Goal: Task Accomplishment & Management: Complete application form

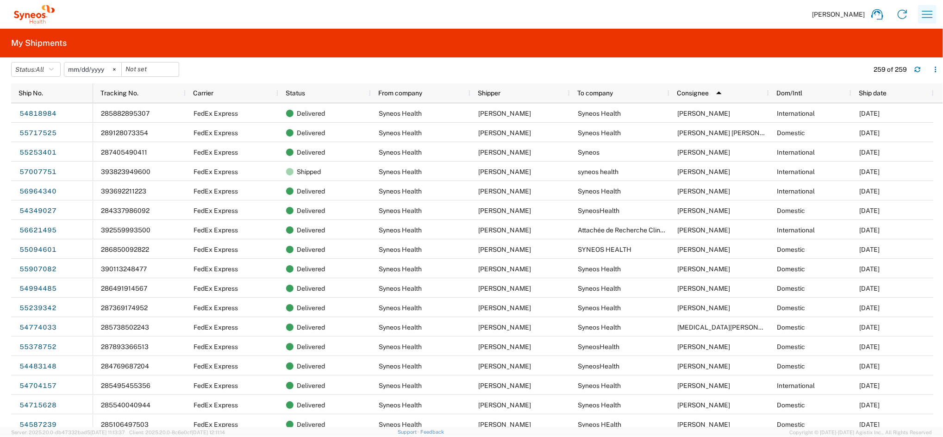
click at [925, 14] on icon "button" at bounding box center [927, 14] width 11 height 7
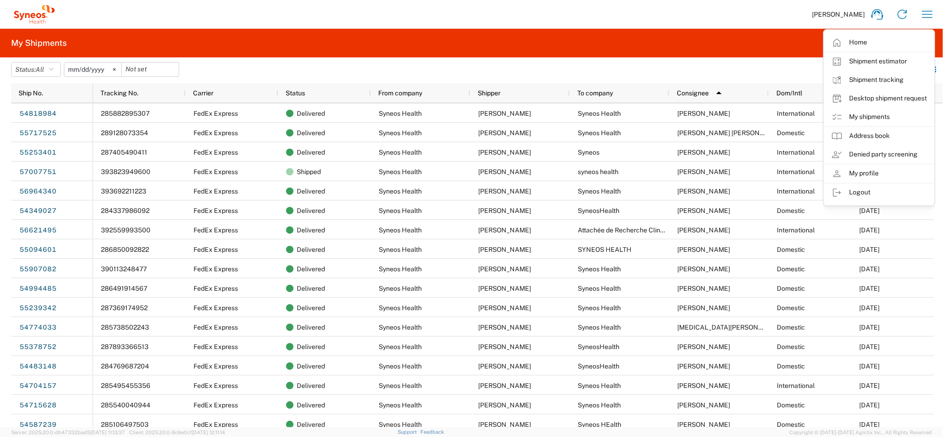
click at [901, 97] on link "Desktop shipment request" at bounding box center [879, 98] width 110 height 19
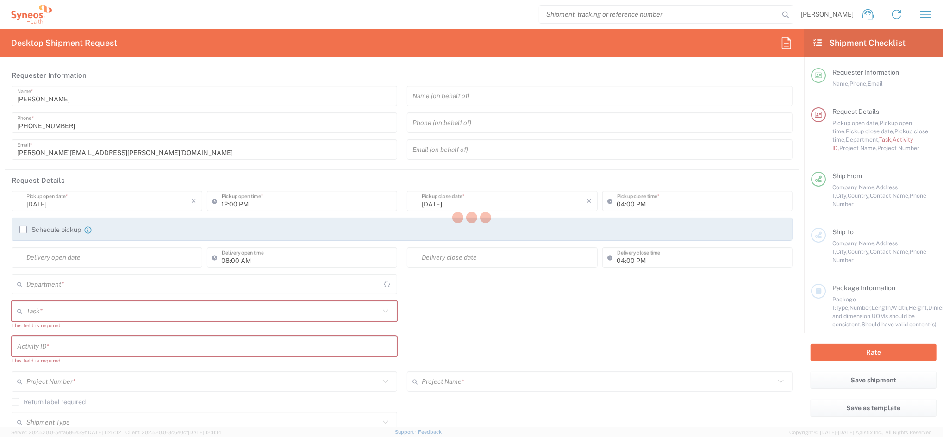
type input "[GEOGRAPHIC_DATA]"
type input "4510"
type input "Syneos Health Clinical Spain"
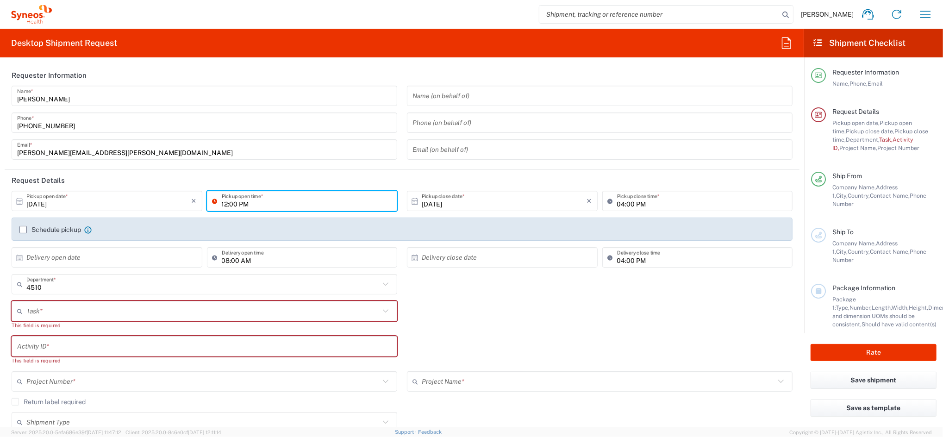
drag, startPoint x: 211, startPoint y: 197, endPoint x: 220, endPoint y: 206, distance: 12.8
click at [212, 198] on icon at bounding box center [216, 200] width 9 height 15
click at [222, 204] on input "12:00 PM" at bounding box center [307, 201] width 170 height 16
type input "02:00 PM"
click at [67, 227] on label "Schedule pickup" at bounding box center [50, 229] width 62 height 7
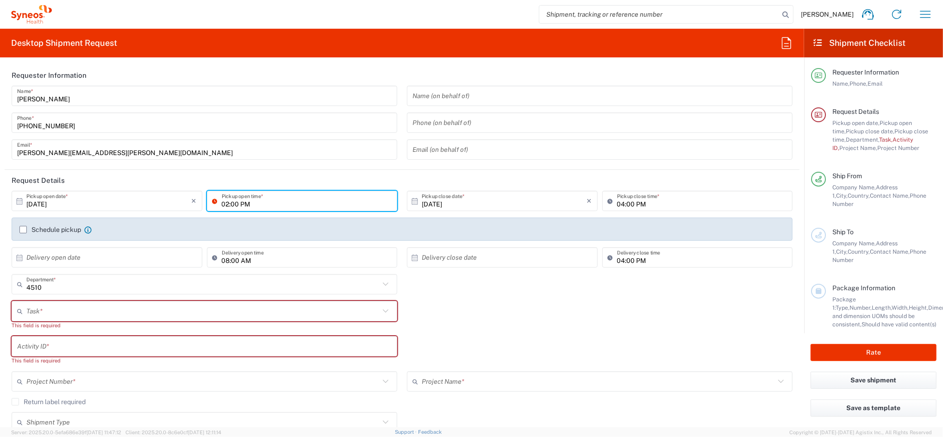
click at [23, 230] on input "Schedule pickup" at bounding box center [23, 230] width 0 height 0
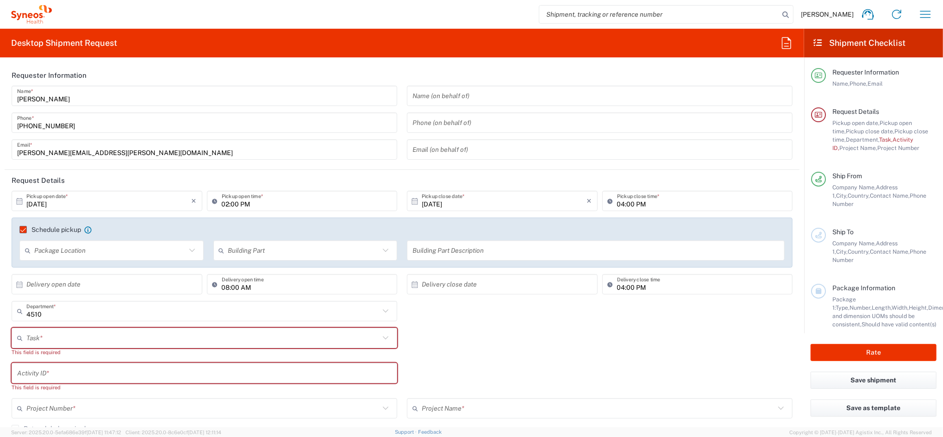
click at [87, 335] on input "text" at bounding box center [202, 338] width 353 height 16
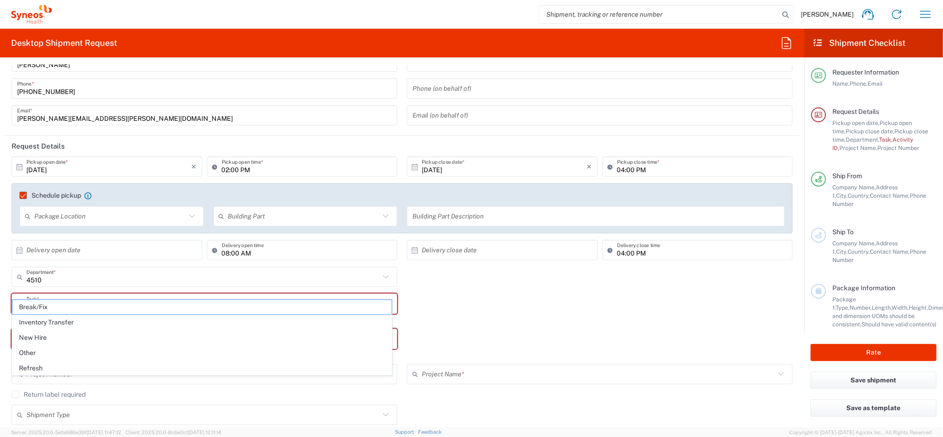
scroll to position [62, 0]
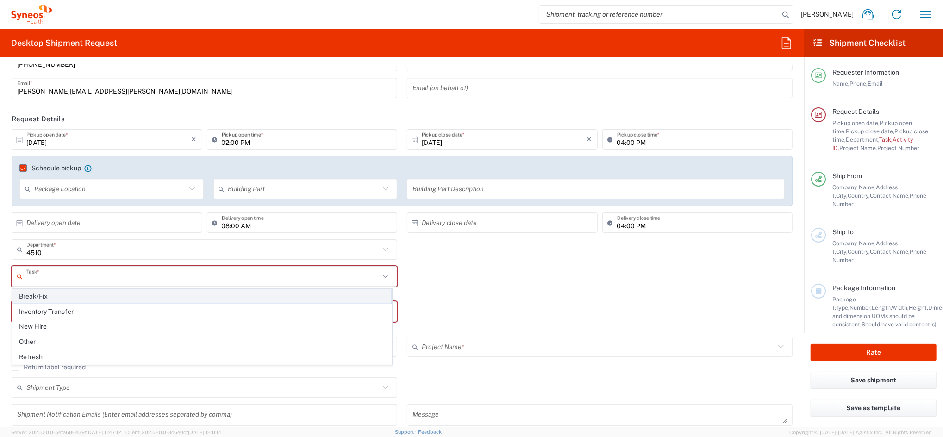
click at [236, 299] on span "Break/Fix" at bounding box center [201, 296] width 379 height 14
type input "Break/Fix"
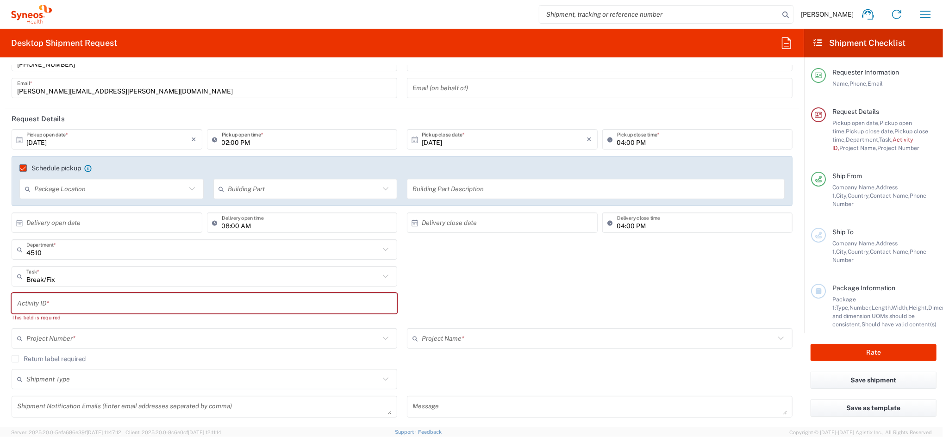
click at [156, 307] on input "text" at bounding box center [204, 303] width 374 height 16
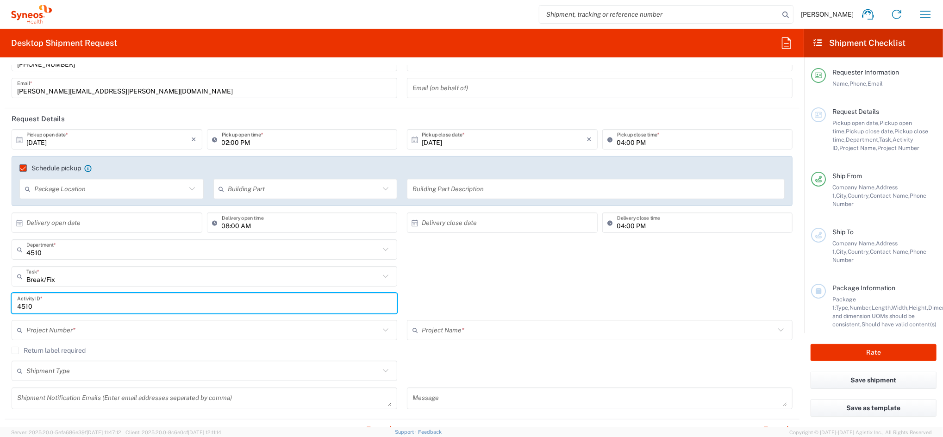
type input "4510"
click at [135, 326] on input "text" at bounding box center [202, 330] width 353 height 16
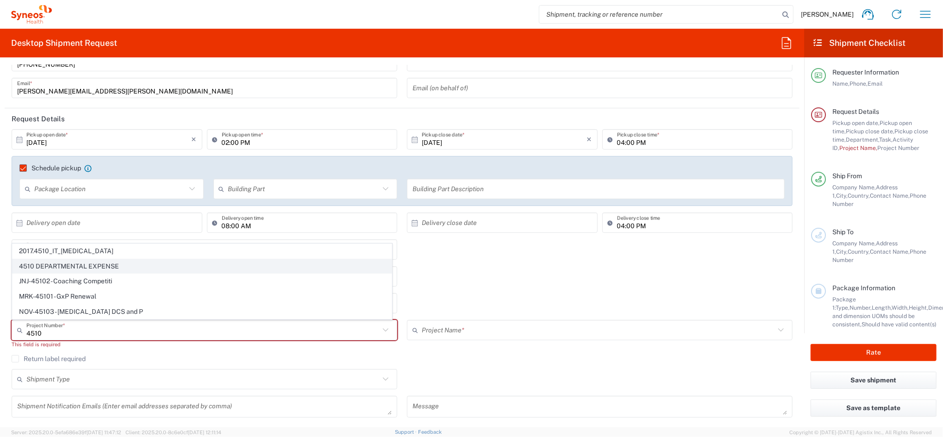
click at [114, 264] on span "4510 DEPARTMENTAL EXPENSE" at bounding box center [201, 266] width 379 height 14
type input "4510 DEPARTMENTAL EXPENSE"
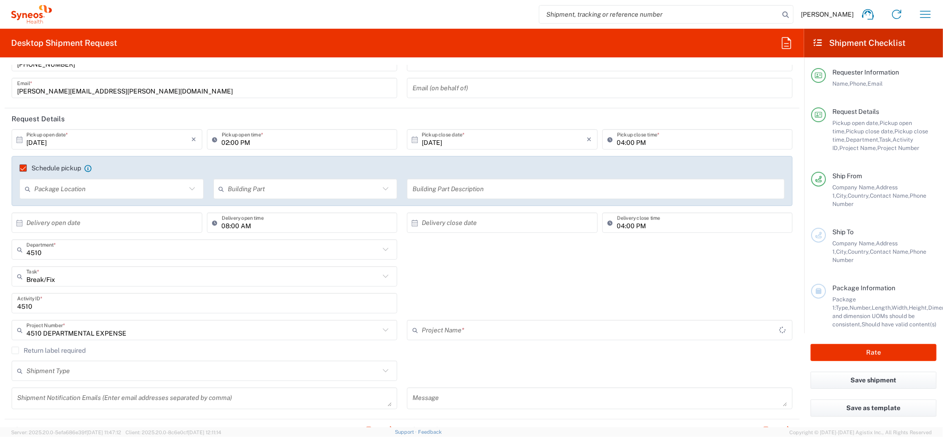
type input "4510 DEPARTMENTAL EXPENSE"
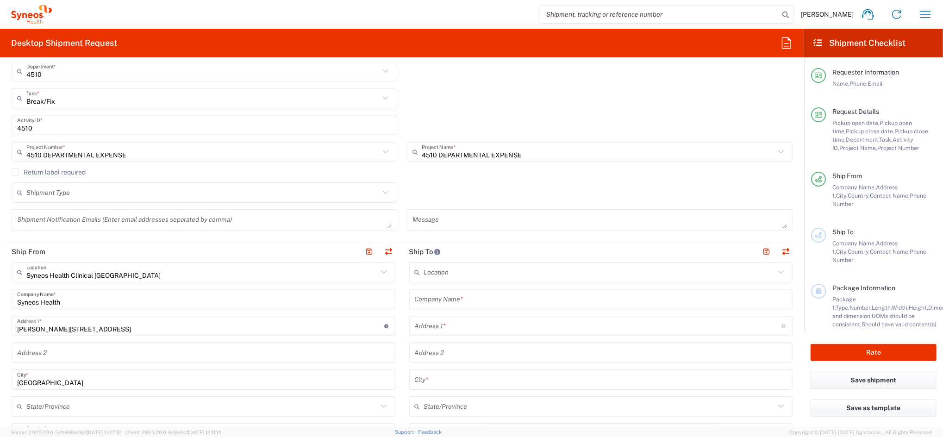
scroll to position [247, 0]
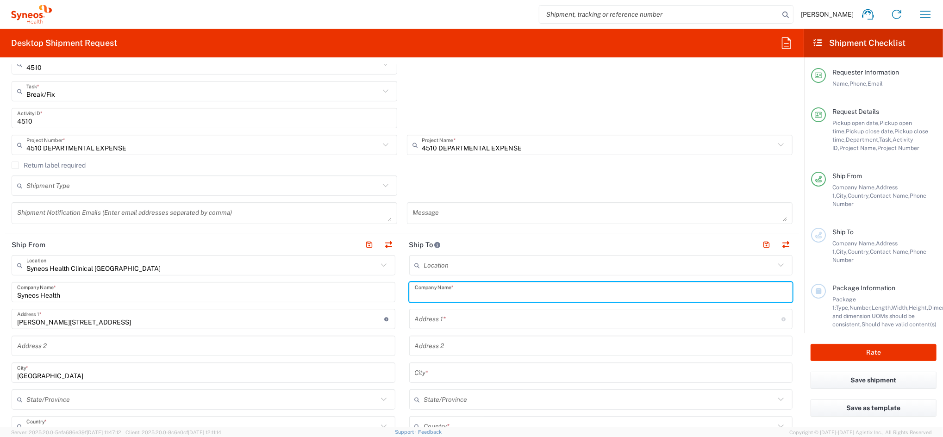
click at [452, 291] on input "text" at bounding box center [601, 292] width 373 height 16
paste input "C/ Maria Fernanda Ocon nº 5 esc B piso 6 pta 21. 46025 Valencia"
type input "Syneos"
click at [432, 324] on input "text" at bounding box center [598, 319] width 367 height 16
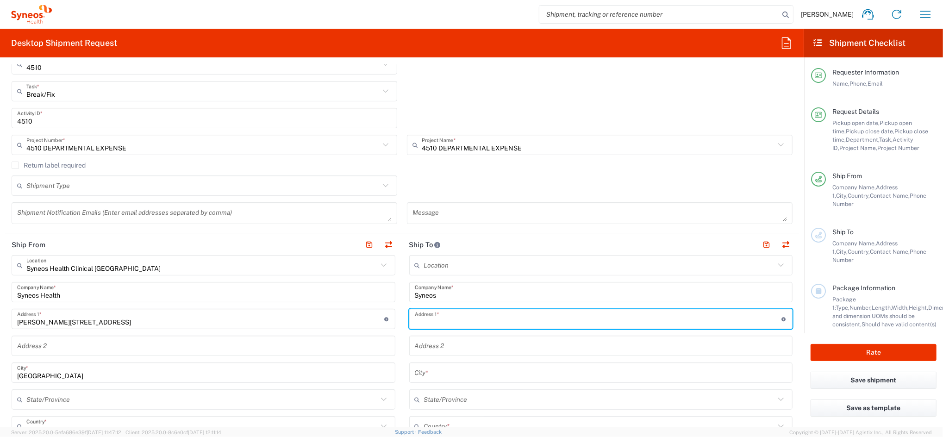
paste input "C/ Maria Fernanda Ocon nº 5 esc B piso 6 pta 21. 46025 Valencia"
drag, startPoint x: 556, startPoint y: 321, endPoint x: 655, endPoint y: 322, distance: 99.0
click at [649, 324] on input "C/ Maria Fernanda Ocon nº 5 esc B piso 6 pta 21. 46025 Valencia" at bounding box center [598, 319] width 367 height 16
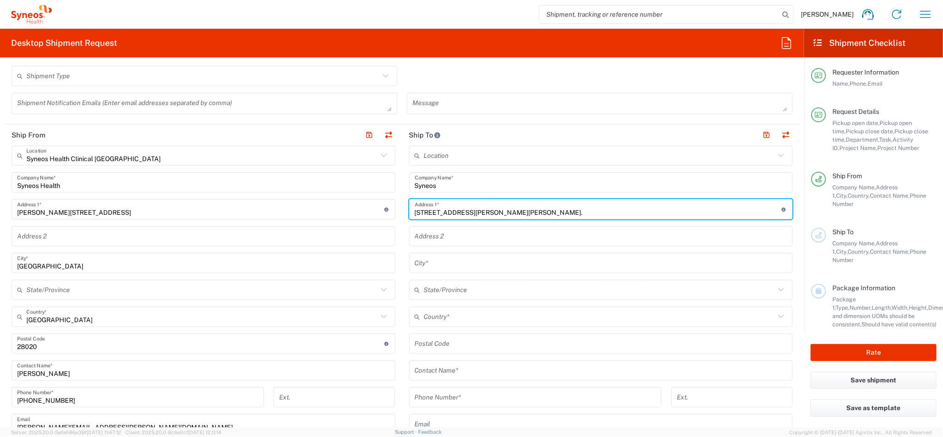
scroll to position [370, 0]
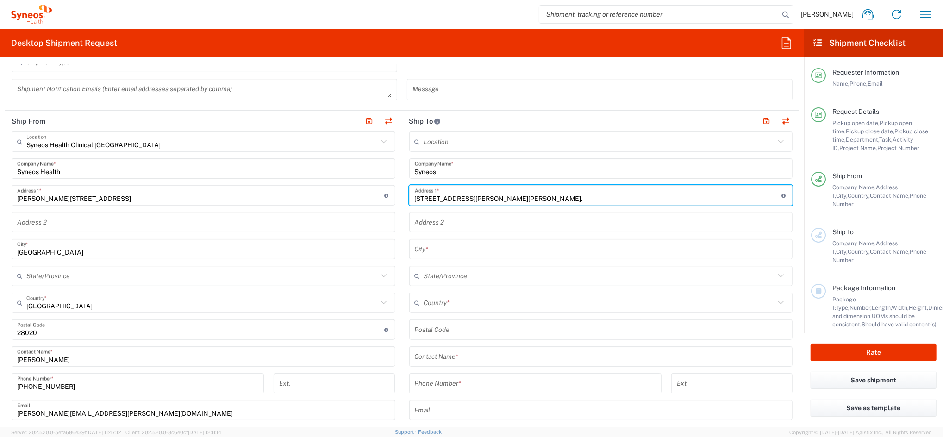
type input "C/ Maria Fernanda Ocon nº 5 esc B piso 6 pta 21."
click at [452, 300] on input "text" at bounding box center [599, 303] width 351 height 16
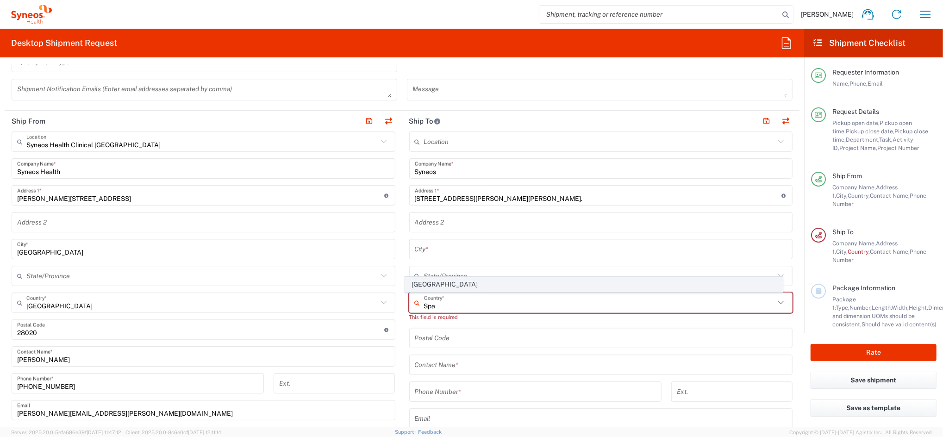
click at [428, 284] on span "Spain" at bounding box center [593, 284] width 377 height 14
type input "Spain"
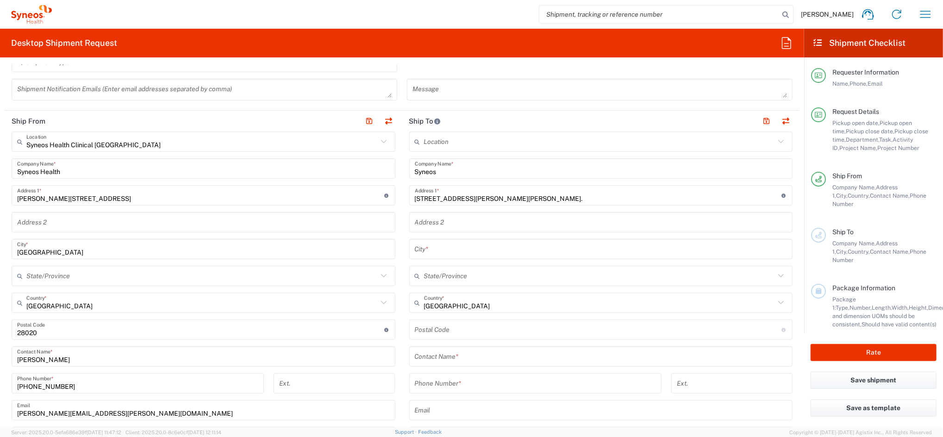
click at [438, 335] on input "undefined" at bounding box center [598, 330] width 367 height 16
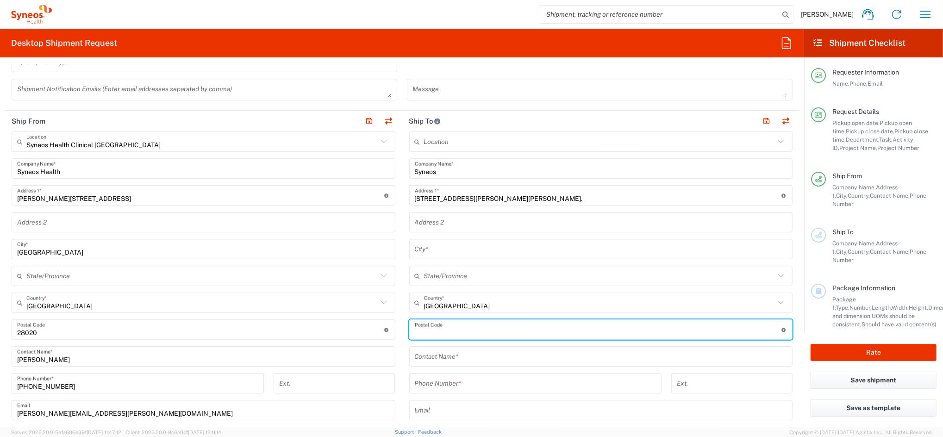
paste input "46025 Valencia"
click at [434, 331] on input "undefined" at bounding box center [598, 330] width 367 height 16
drag, startPoint x: 430, startPoint y: 331, endPoint x: 541, endPoint y: 330, distance: 111.1
click at [495, 335] on input "undefined" at bounding box center [598, 330] width 367 height 16
type input "46025"
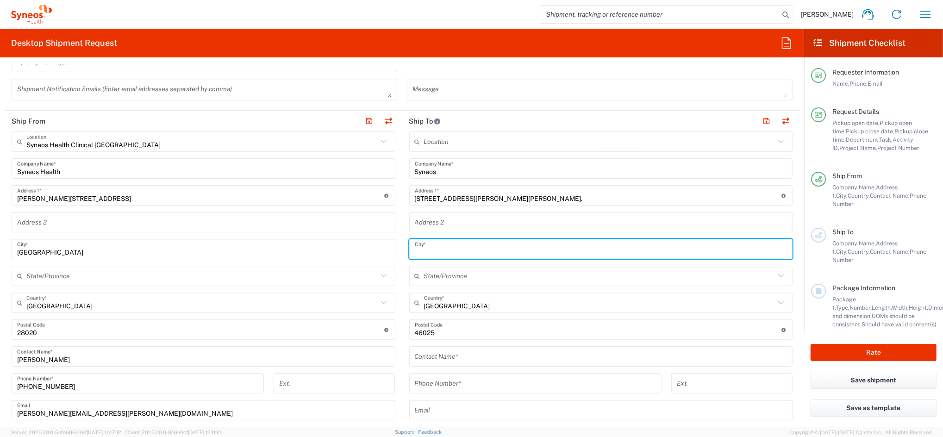
click at [459, 248] on input "text" at bounding box center [601, 249] width 373 height 16
click at [447, 272] on div "Location Addison Whitney LLC-Morrisvile NC US Barcelona-Syneos Health BioSector…" at bounding box center [601, 325] width 384 height 389
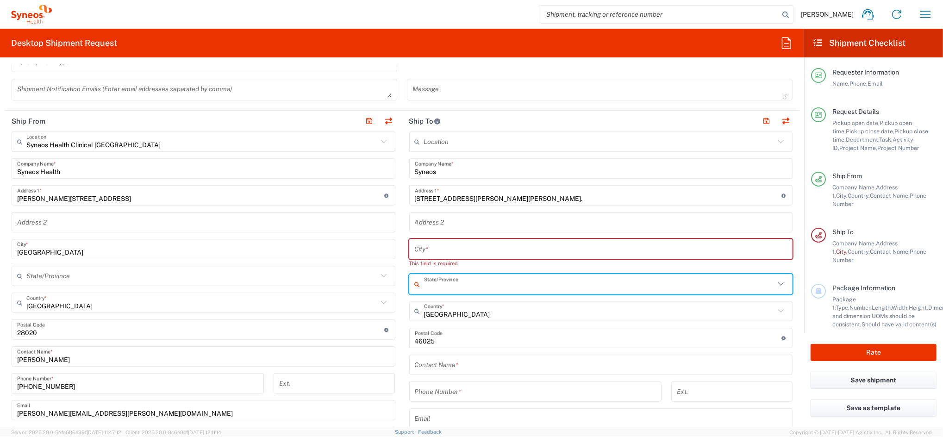
click at [440, 278] on input "text" at bounding box center [599, 284] width 351 height 16
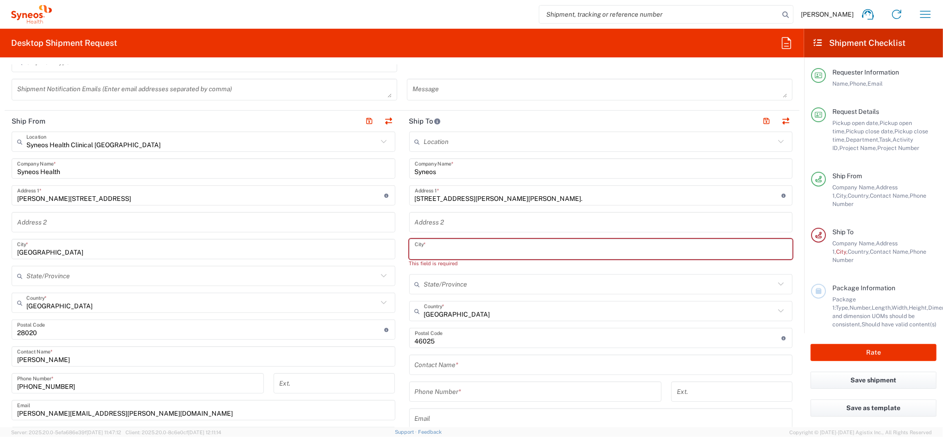
click at [434, 251] on input "text" at bounding box center [601, 249] width 373 height 16
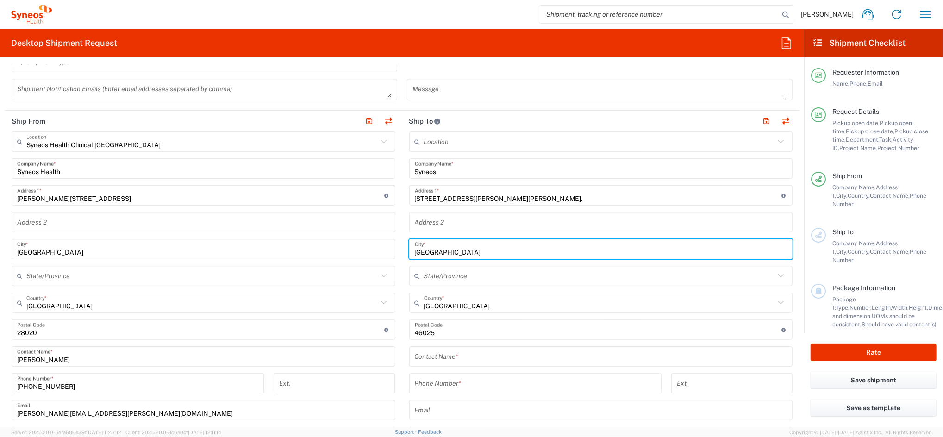
type input "valencia"
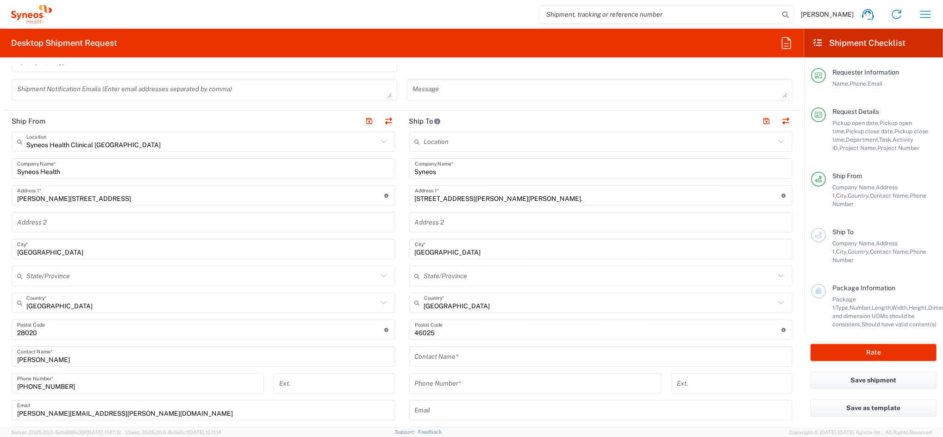
click at [420, 354] on input "text" at bounding box center [601, 356] width 373 height 16
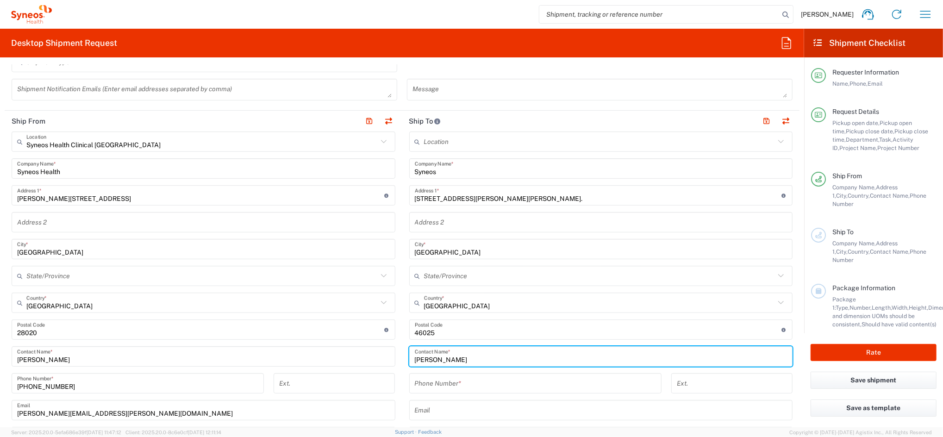
type input "MArina Aparicio"
click at [416, 386] on input "tel" at bounding box center [535, 383] width 241 height 16
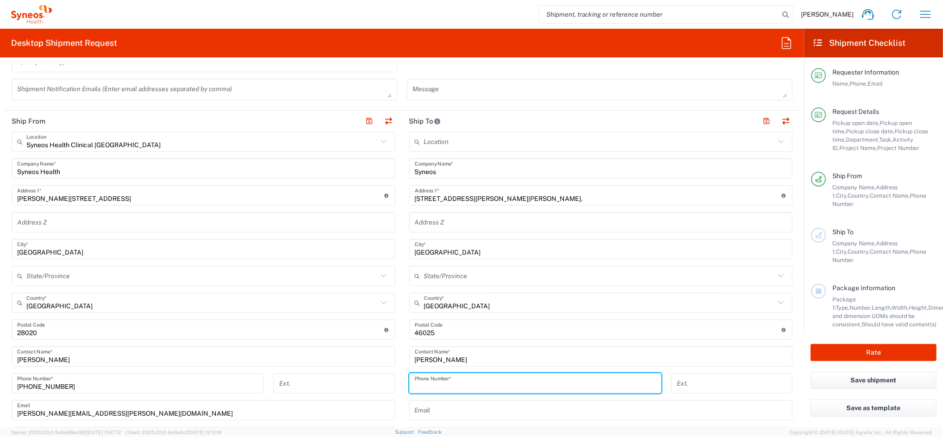
paste input "650 182 347"
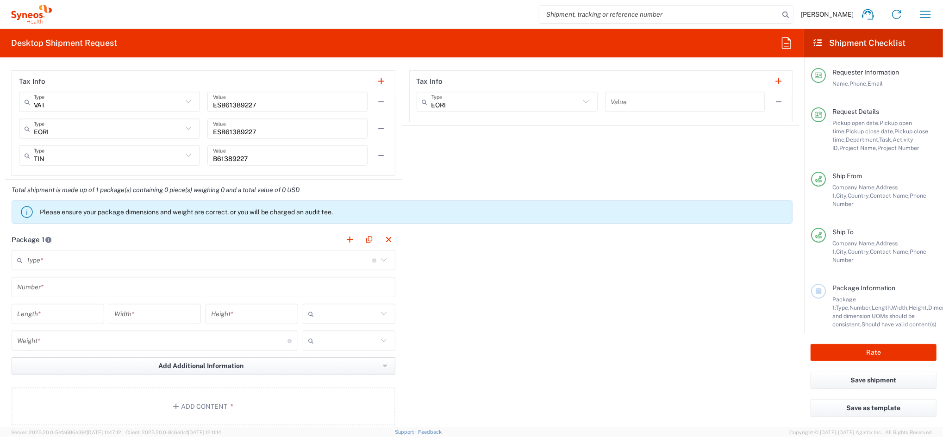
scroll to position [802, 0]
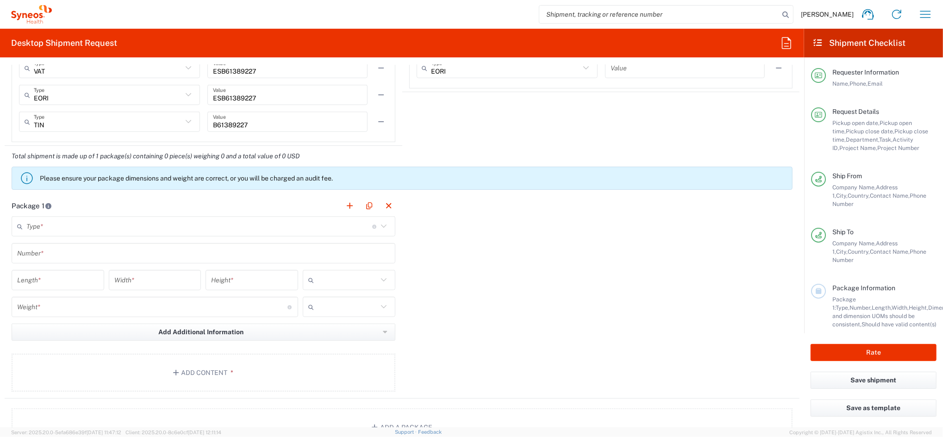
type input "650182347"
click at [174, 233] on input "text" at bounding box center [199, 226] width 346 height 16
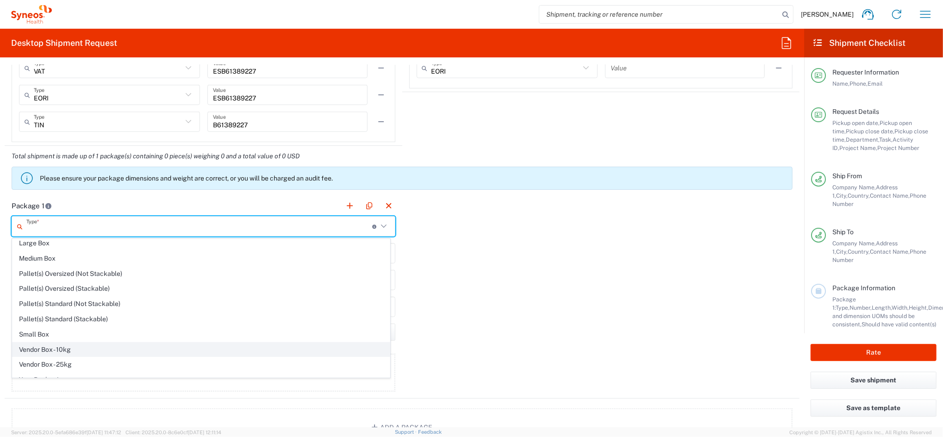
scroll to position [29, 0]
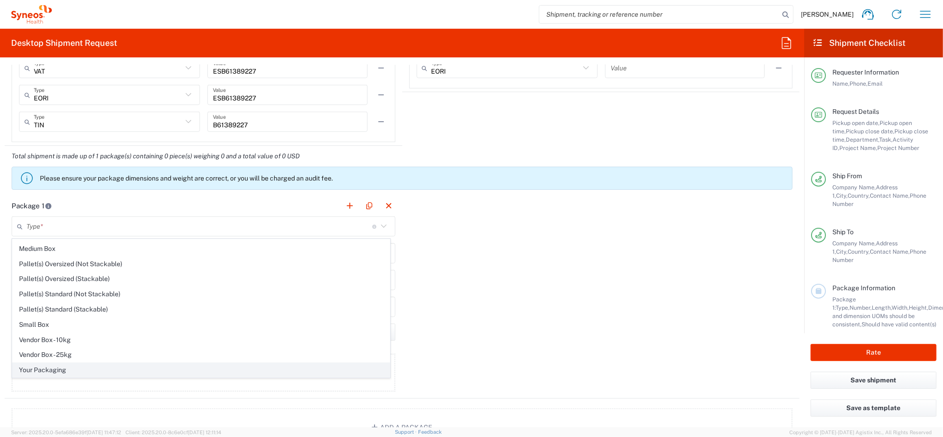
click at [78, 369] on span "Your Packaging" at bounding box center [200, 370] width 377 height 14
type input "Your Packaging"
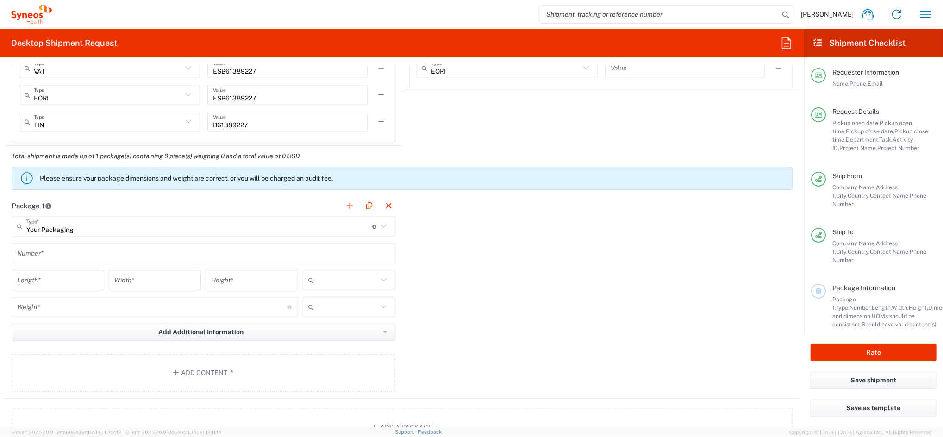
click at [76, 255] on input "text" at bounding box center [203, 253] width 373 height 16
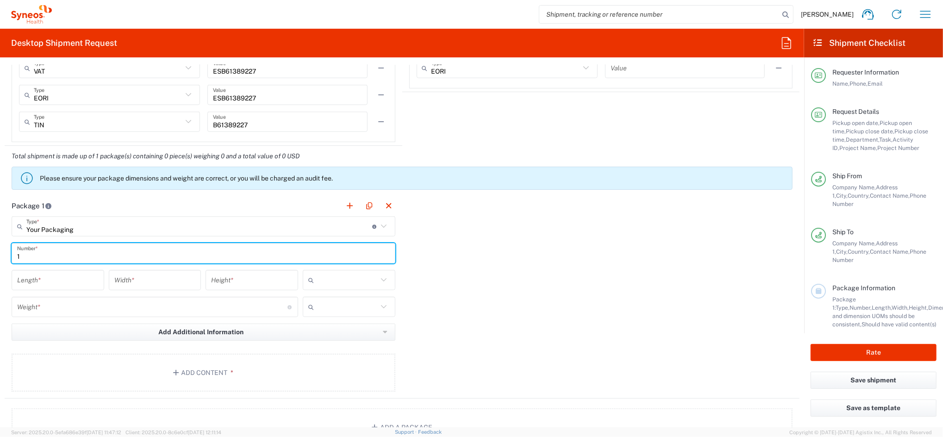
type input "1"
click at [94, 284] on input "number" at bounding box center [57, 280] width 81 height 16
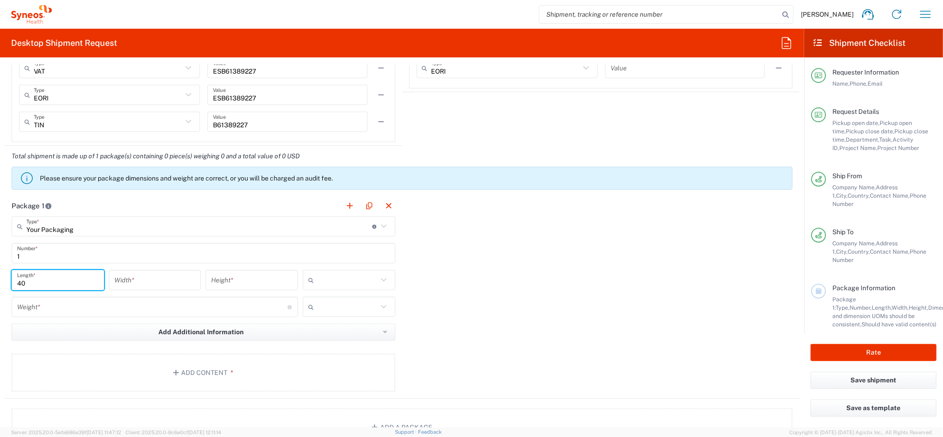
type input "40"
type input "50"
type input "15"
click at [331, 279] on input "text" at bounding box center [347, 280] width 60 height 15
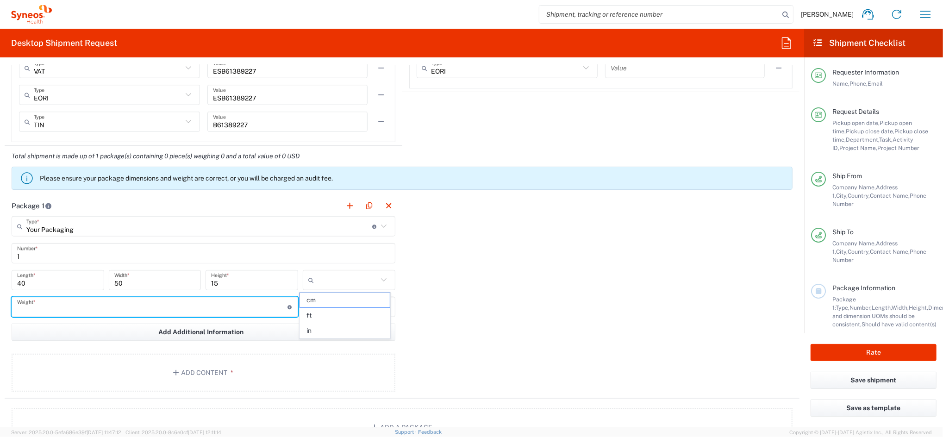
click at [179, 305] on input "number" at bounding box center [152, 307] width 270 height 16
type input "3"
click at [325, 308] on input "text" at bounding box center [347, 306] width 60 height 15
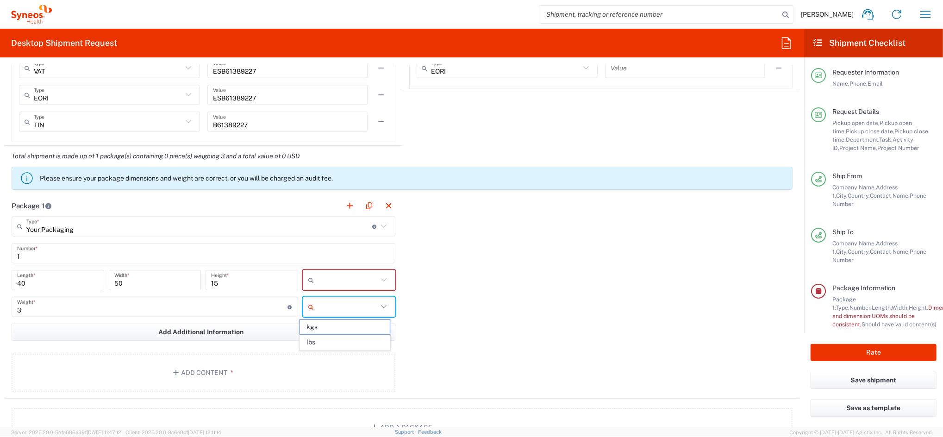
drag, startPoint x: 321, startPoint y: 328, endPoint x: 329, endPoint y: 300, distance: 28.5
click at [321, 328] on span "kgs" at bounding box center [344, 327] width 89 height 14
type input "kgs"
click at [333, 278] on input "text" at bounding box center [347, 280] width 60 height 15
click at [326, 298] on span "cm" at bounding box center [344, 300] width 89 height 14
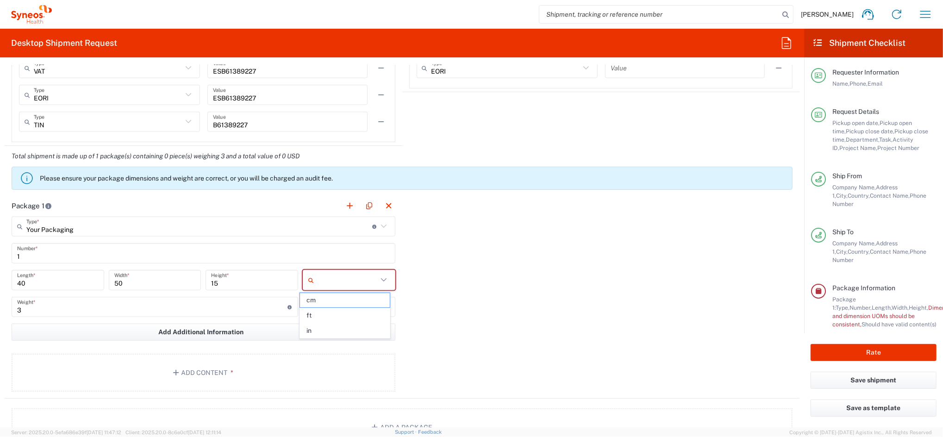
type input "cm"
click at [207, 368] on button "Add Content *" at bounding box center [204, 373] width 384 height 38
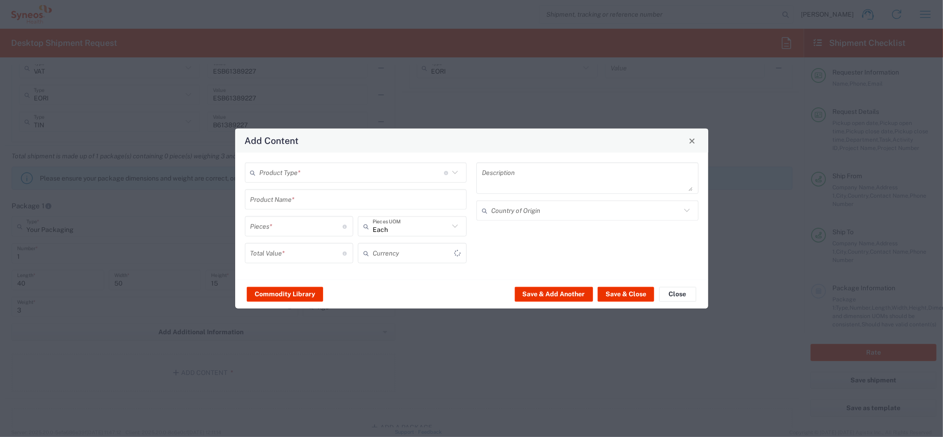
type input "US Dollar"
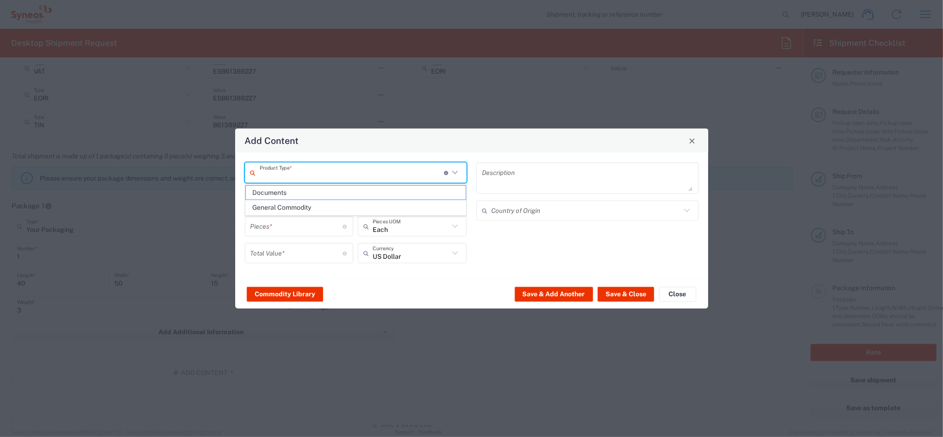
click at [339, 169] on input "text" at bounding box center [352, 172] width 184 height 16
click at [302, 208] on span "General Commodity" at bounding box center [356, 207] width 220 height 14
type input "General Commodity"
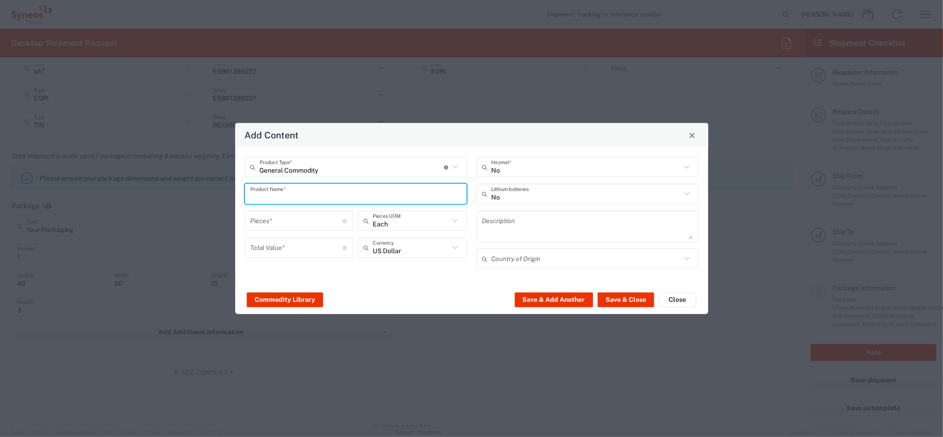
click at [298, 198] on input "text" at bounding box center [355, 194] width 211 height 16
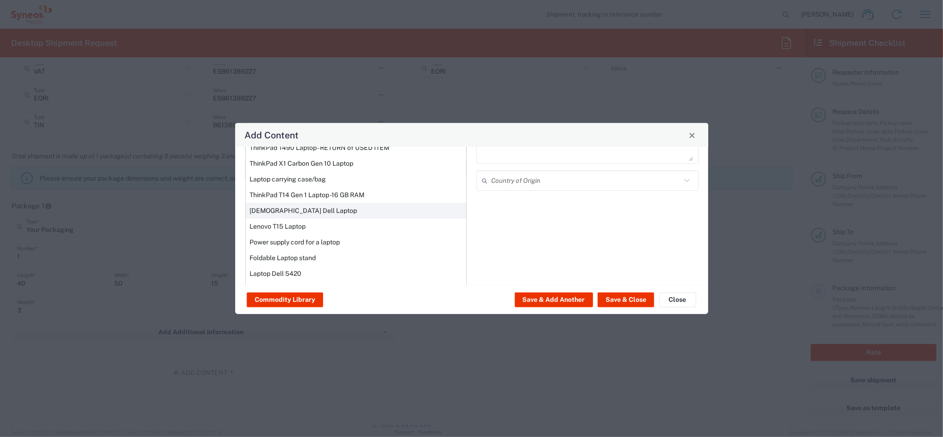
scroll to position [102, 0]
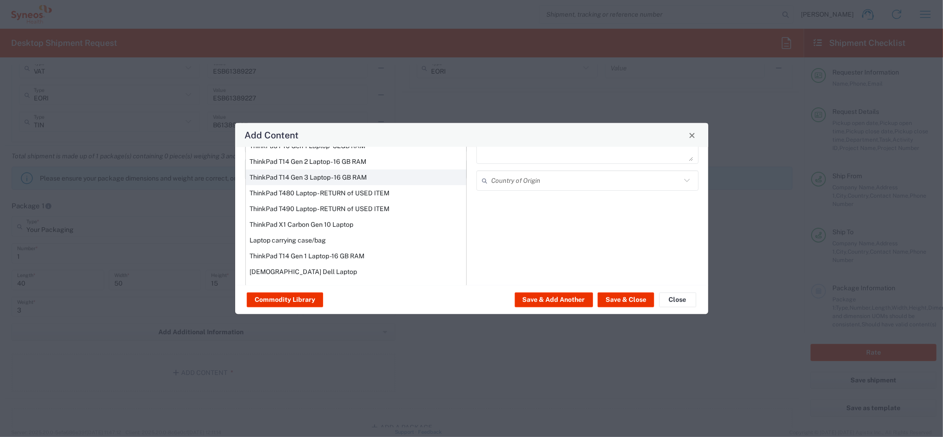
click at [339, 175] on div "ThinkPad T14 Gen 3 Laptop - 16 GB RAM" at bounding box center [356, 177] width 220 height 16
type input "ThinkPad T14 Gen 3 Laptop - 16 GB RAM"
type input "1"
type textarea "Intel Core i7-1265U vProÂ® Processor - 14" - 16 GB RAM - 512 GB SSD"
type input "China"
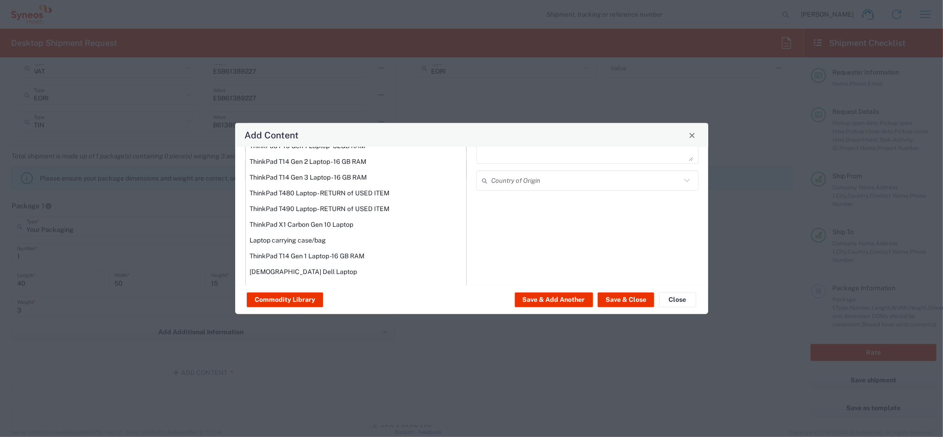
type input "Yes"
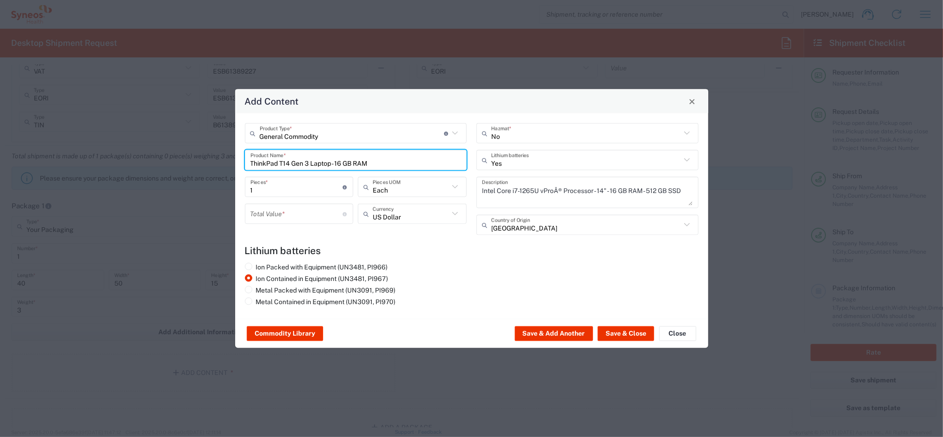
scroll to position [0, 0]
type input "ThinkPad T14 Gen 3 Laptop - 16 GB RAM"
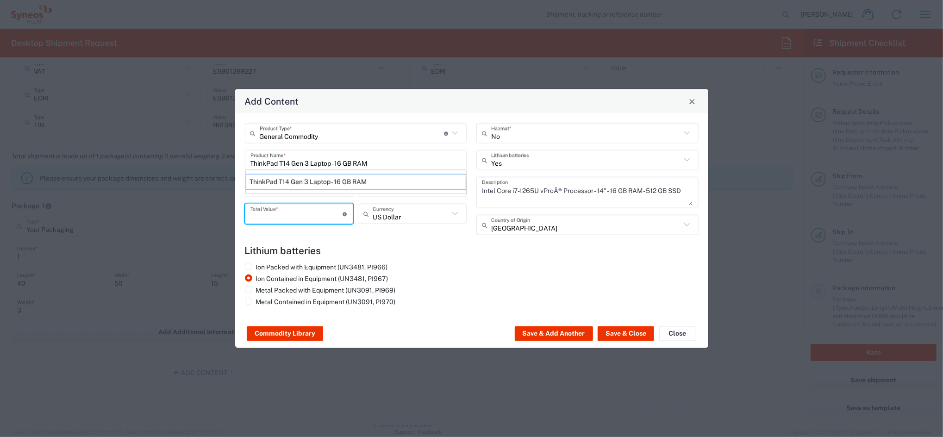
click at [286, 209] on input "number" at bounding box center [296, 213] width 93 height 16
type input "500"
click at [454, 212] on icon at bounding box center [455, 214] width 12 height 12
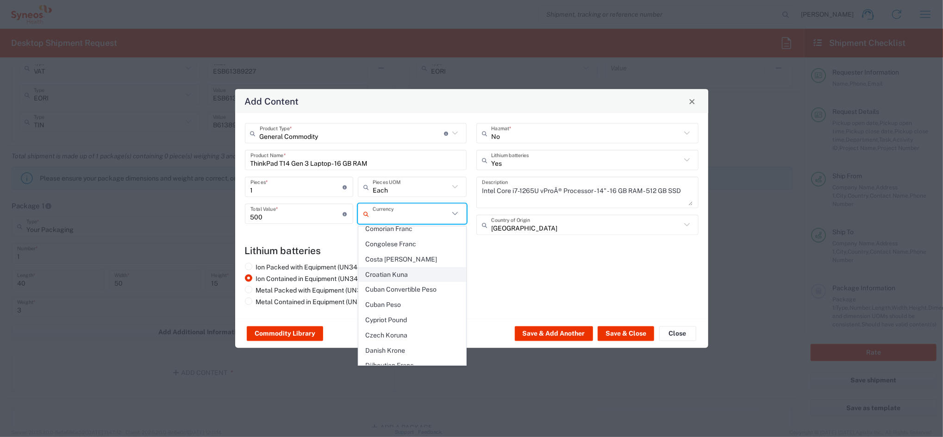
scroll to position [740, 0]
click at [369, 334] on span "Euro" at bounding box center [412, 341] width 107 height 14
type input "Euro"
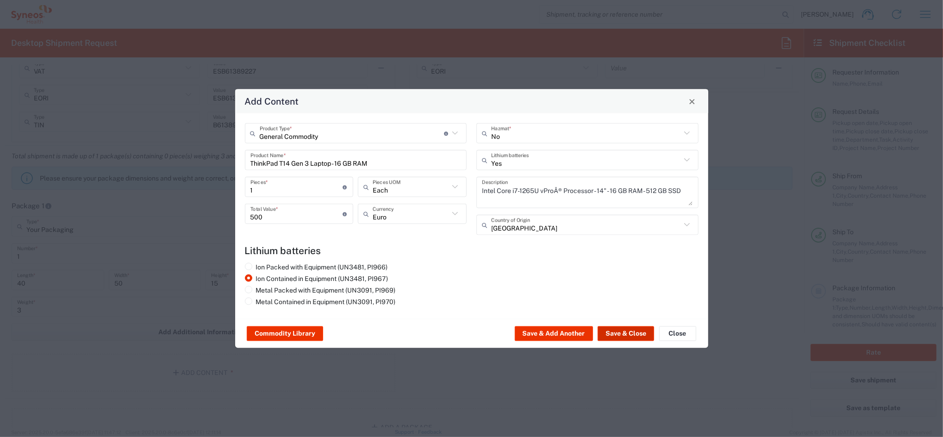
click at [614, 331] on button "Save & Close" at bounding box center [625, 333] width 56 height 15
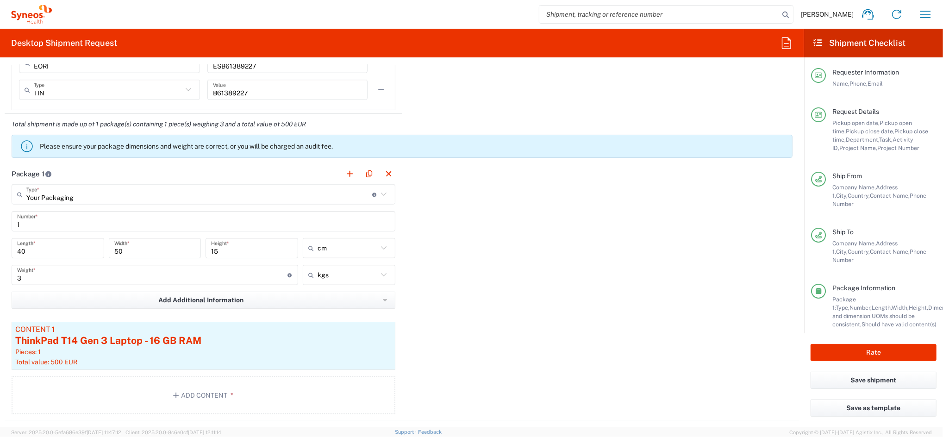
scroll to position [864, 0]
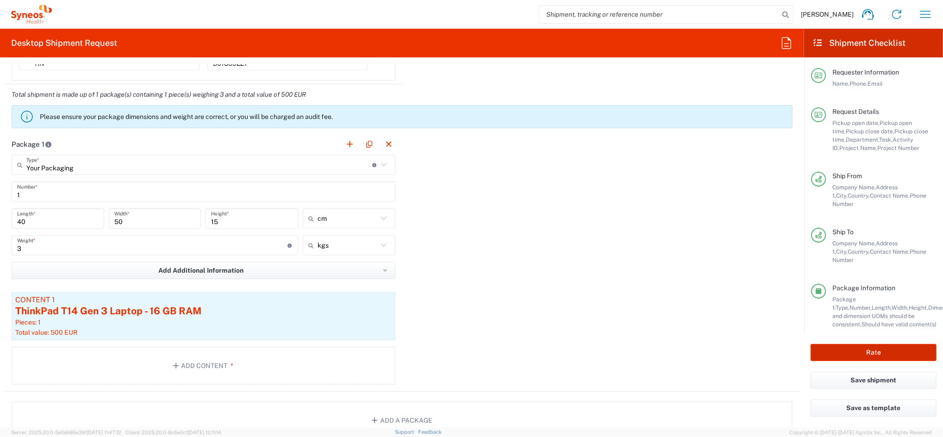
click at [870, 346] on button "Rate" at bounding box center [873, 352] width 126 height 17
type input "4510 DEPARTMENTAL EXPENSE"
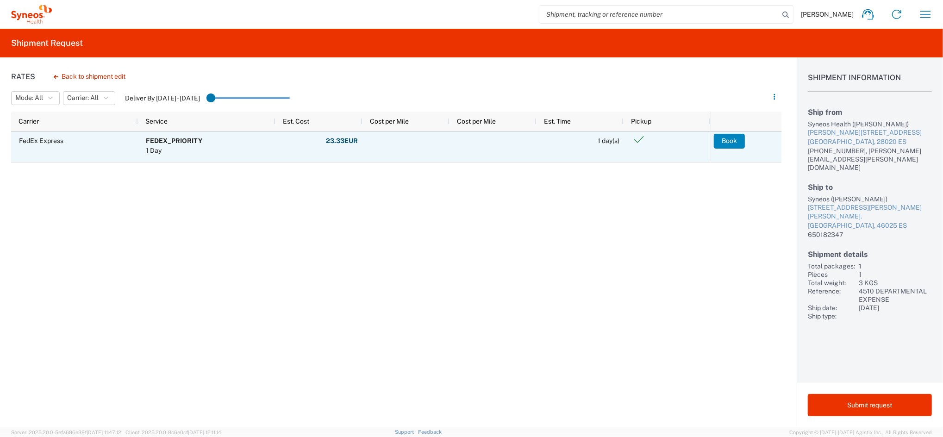
click at [731, 142] on button "Book" at bounding box center [729, 141] width 31 height 15
